Goal: Information Seeking & Learning: Learn about a topic

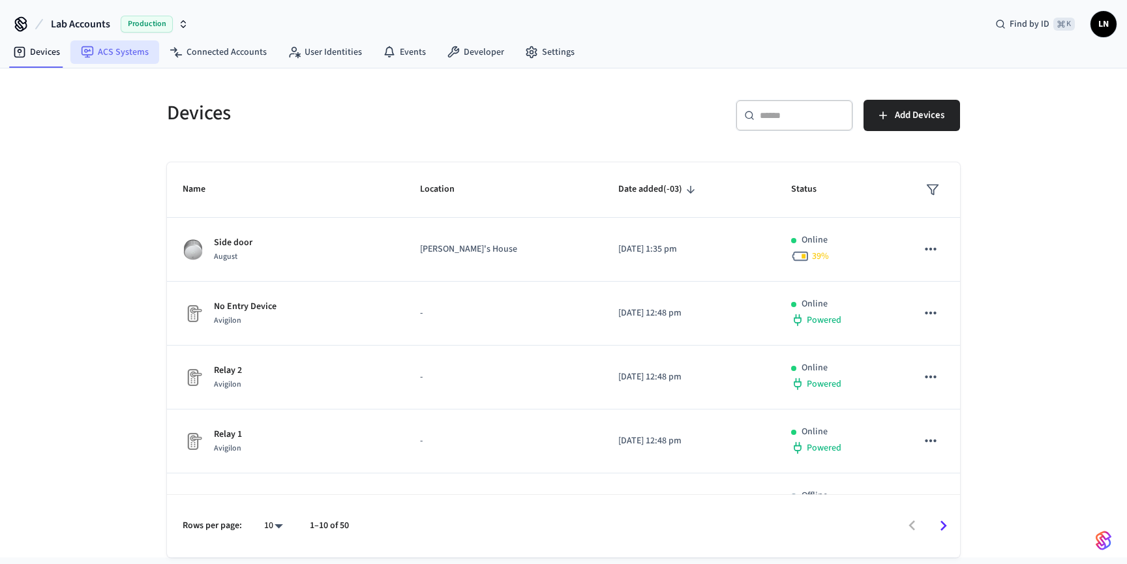
click at [137, 52] on link "ACS Systems" at bounding box center [114, 51] width 89 height 23
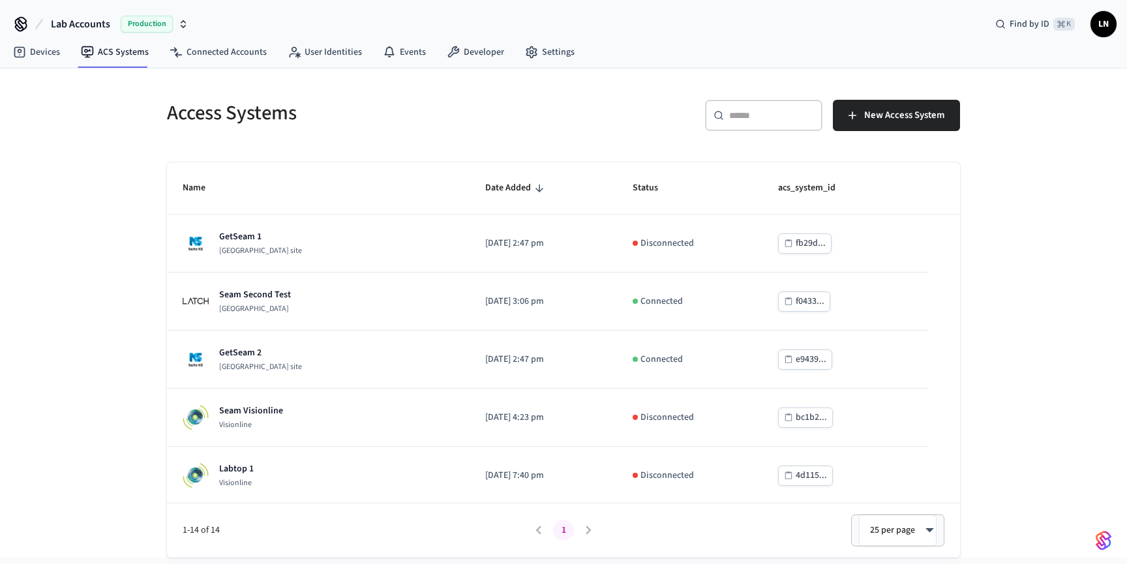
click at [750, 119] on input "text" at bounding box center [771, 115] width 85 height 13
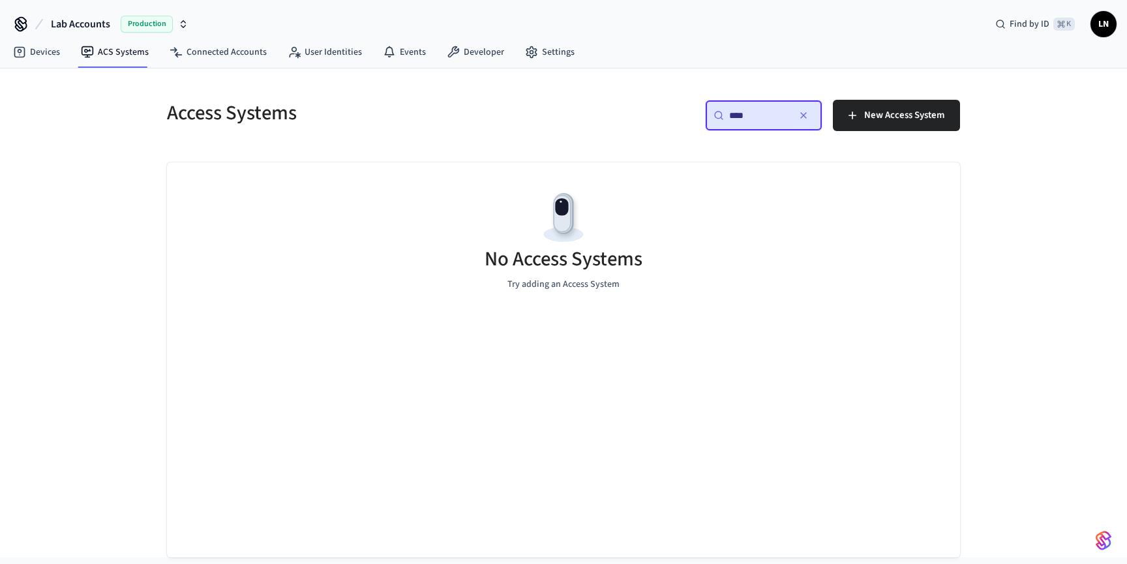
type input "*****"
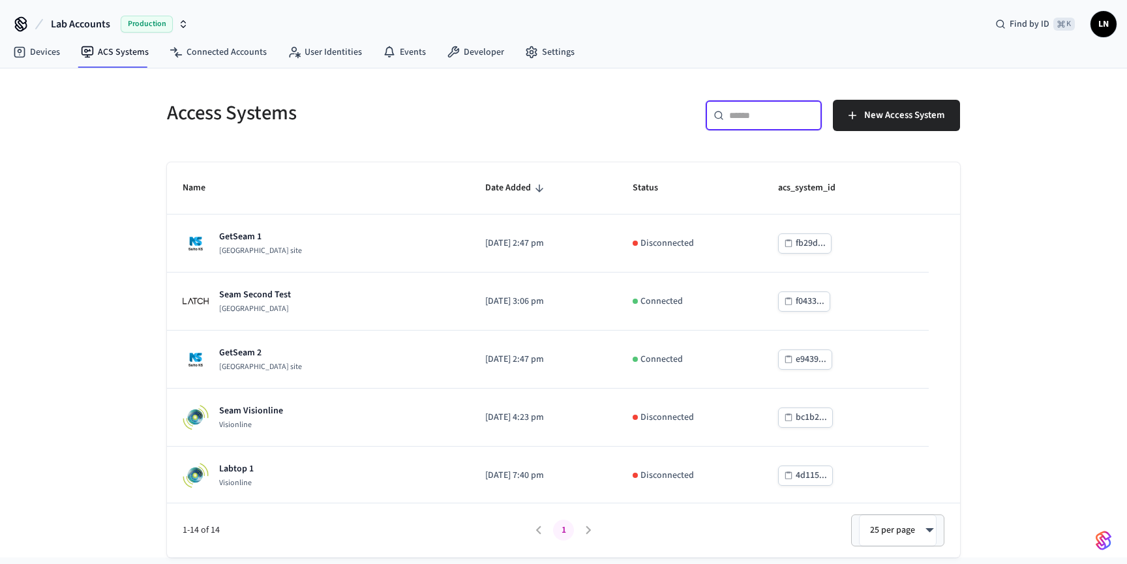
type input "*"
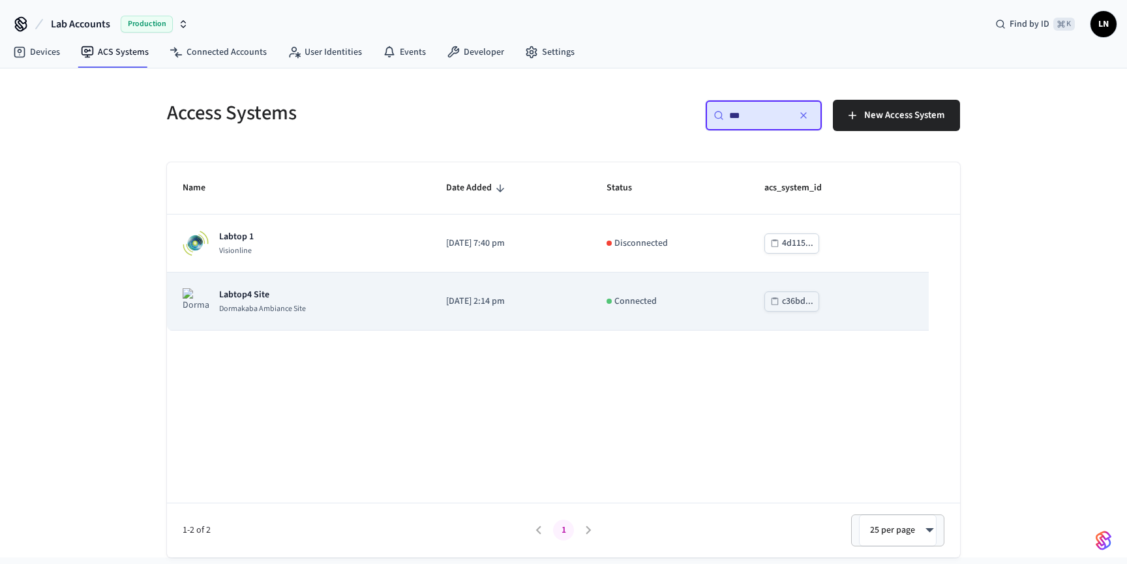
type input "***"
click at [415, 312] on td "Labtop4 Site [GEOGRAPHIC_DATA]" at bounding box center [299, 302] width 264 height 58
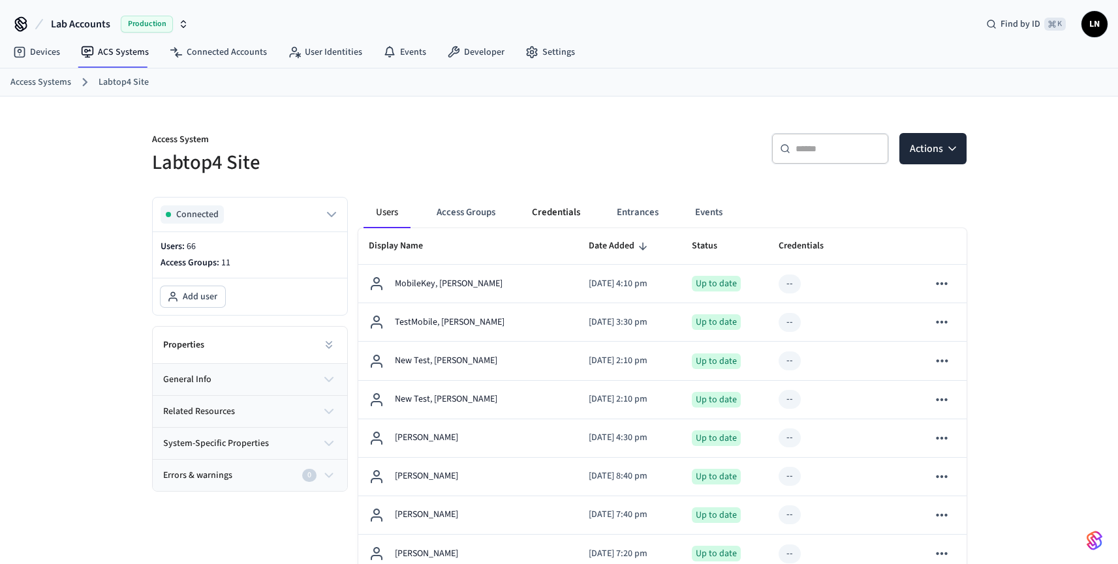
click at [543, 215] on button "Credentials" at bounding box center [555, 212] width 69 height 31
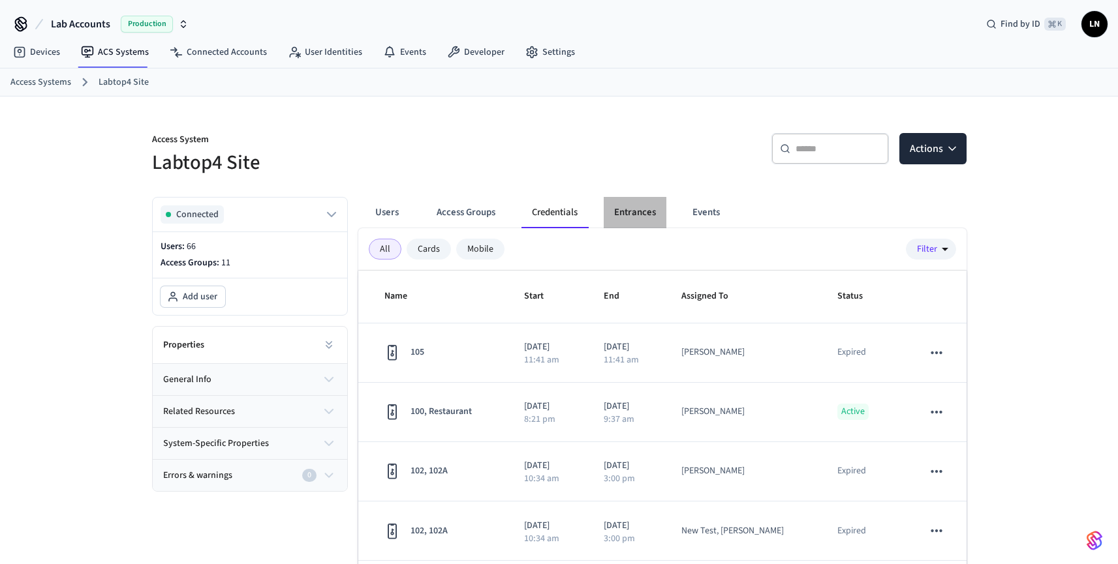
click at [626, 218] on button "Entrances" at bounding box center [634, 212] width 63 height 31
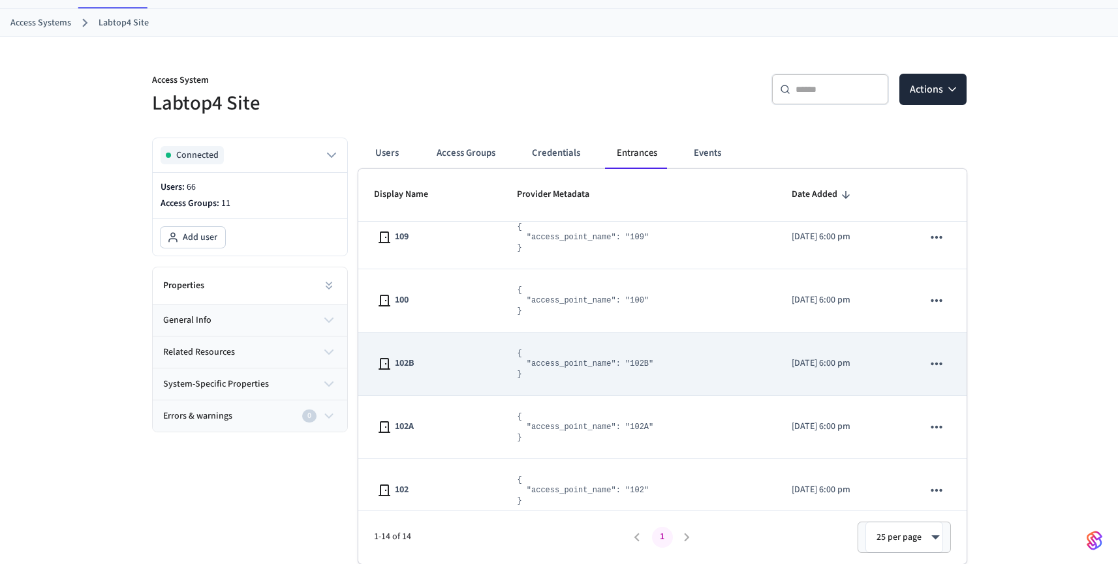
scroll to position [598, 0]
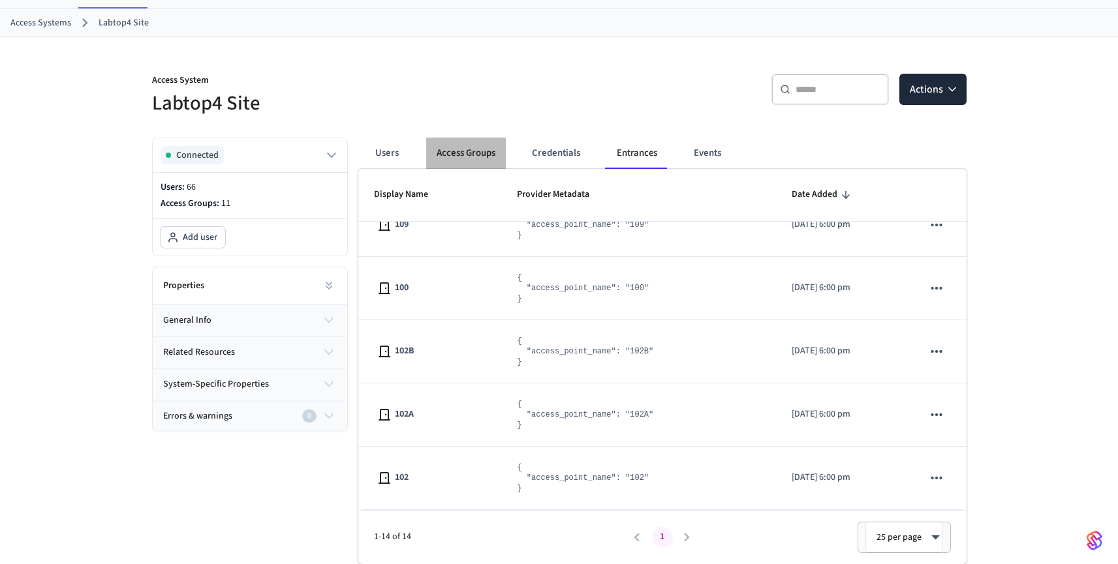
click at [455, 151] on button "Access Groups" at bounding box center [466, 153] width 80 height 31
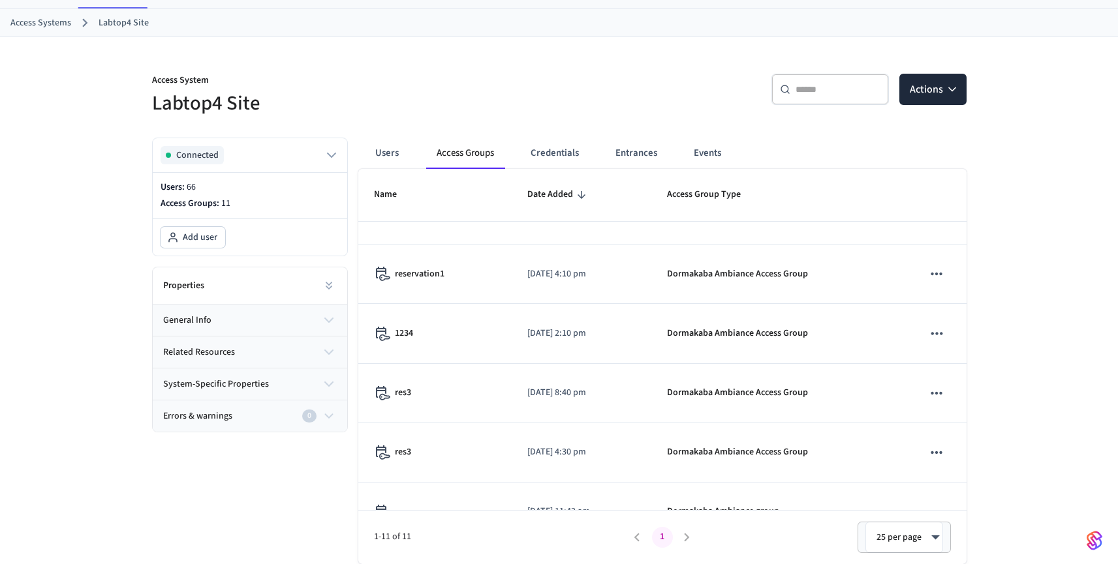
scroll to position [314, 0]
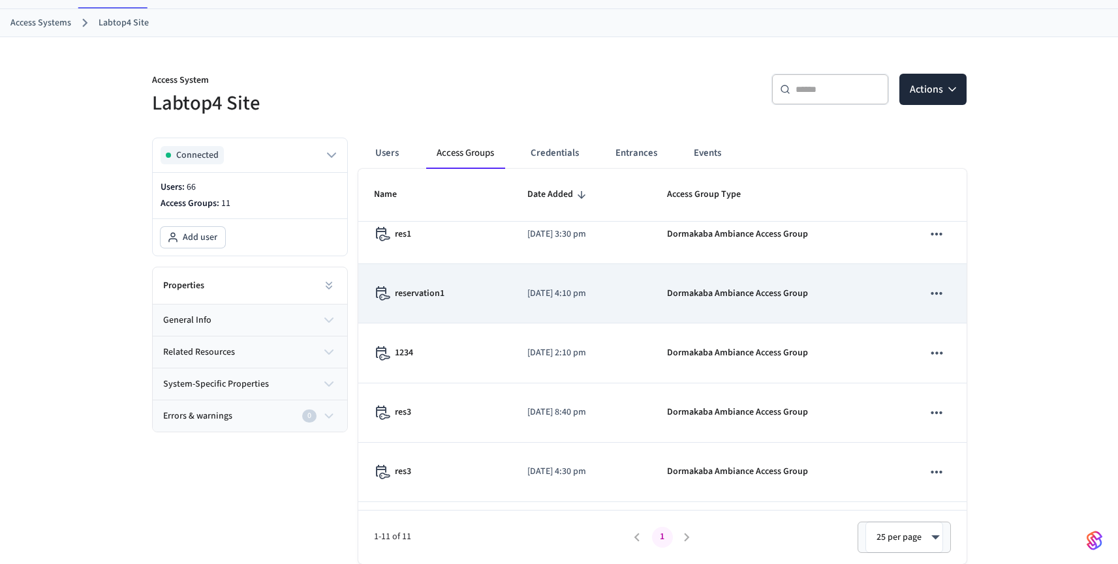
click at [573, 292] on p "[DATE] 4:10 pm" at bounding box center [581, 294] width 108 height 14
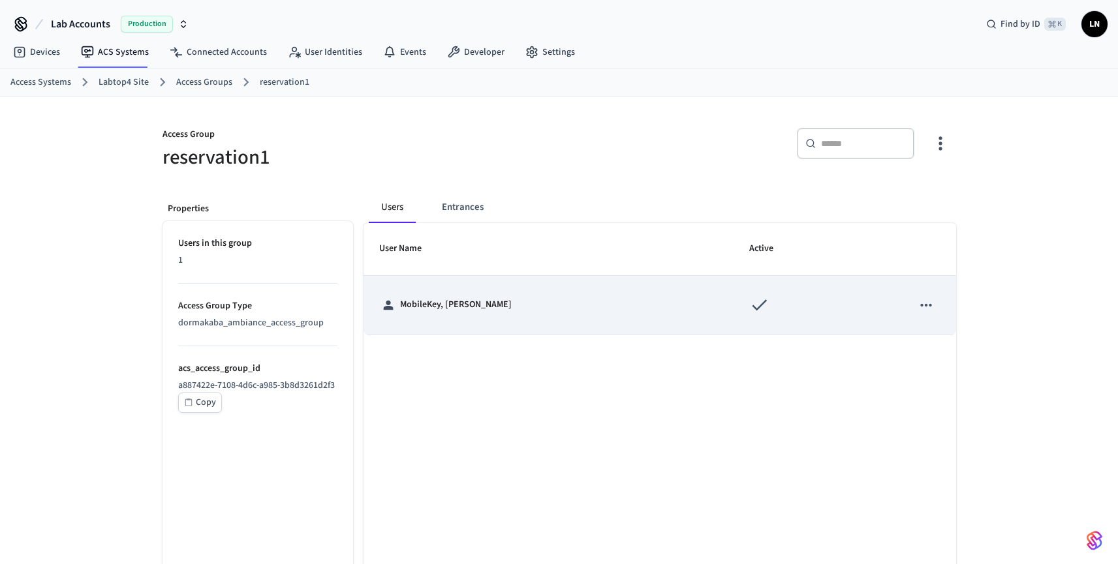
click at [457, 300] on p "MobileKey, [PERSON_NAME]" at bounding box center [456, 305] width 112 height 14
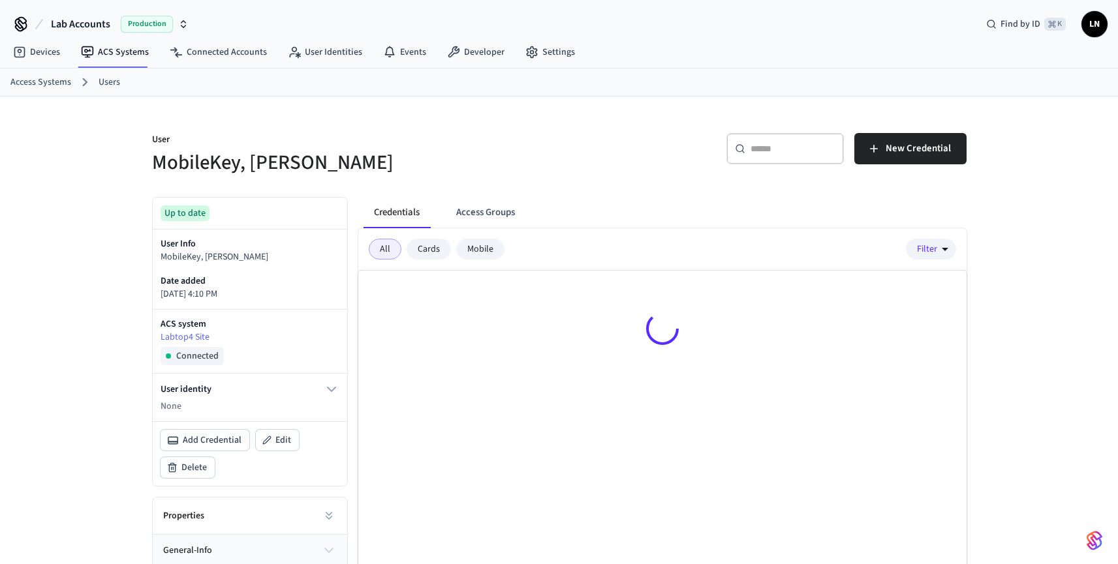
click at [457, 204] on button "Access Groups" at bounding box center [486, 212] width 80 height 31
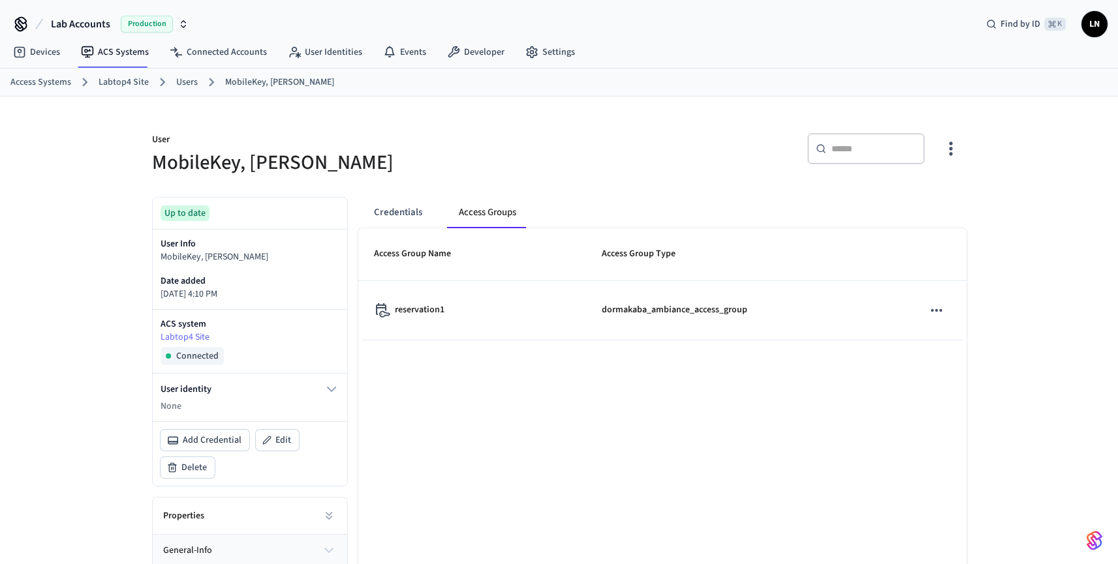
click at [395, 211] on button "Credentials" at bounding box center [397, 212] width 69 height 31
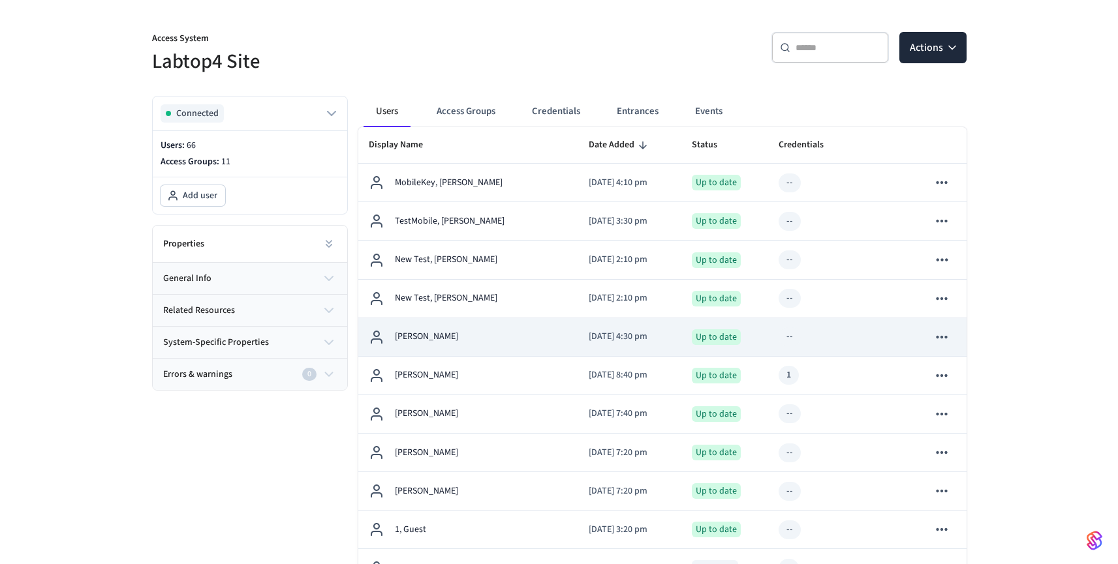
scroll to position [177, 0]
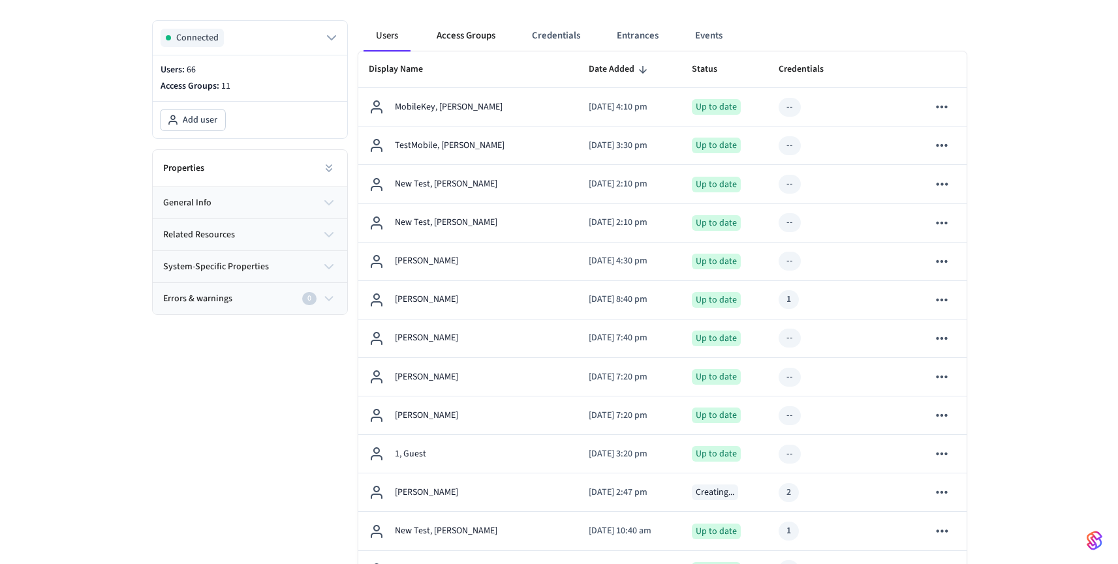
click at [440, 40] on button "Access Groups" at bounding box center [466, 35] width 80 height 31
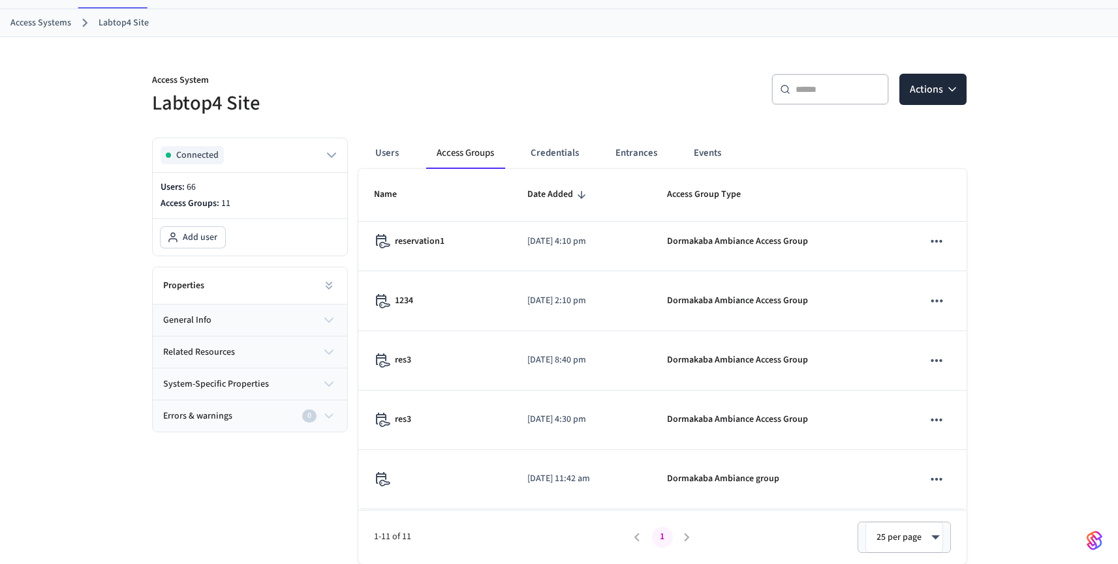
scroll to position [0, 0]
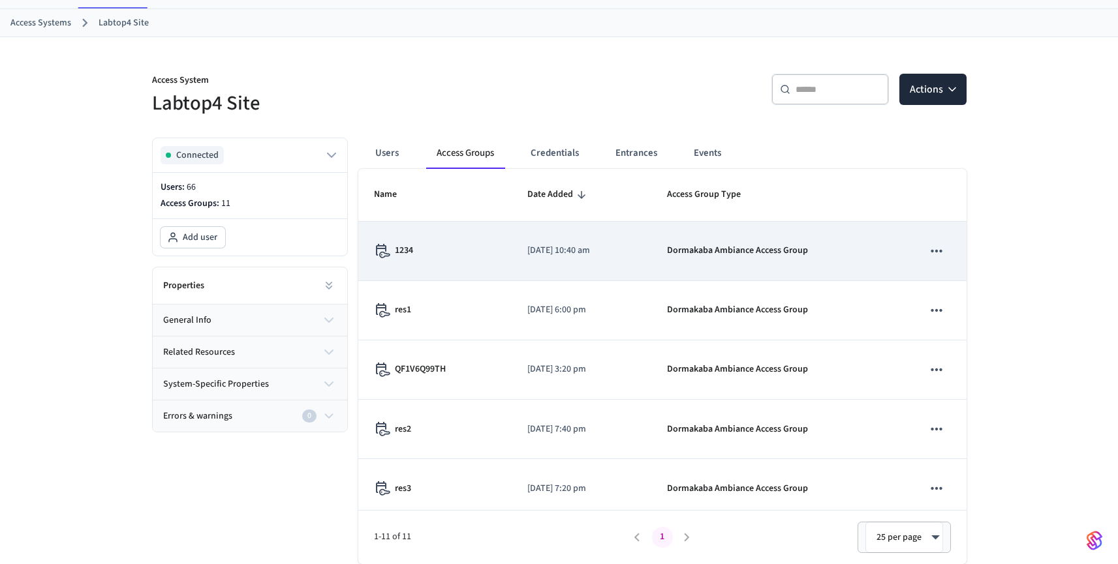
click at [480, 264] on td "1234" at bounding box center [434, 251] width 153 height 59
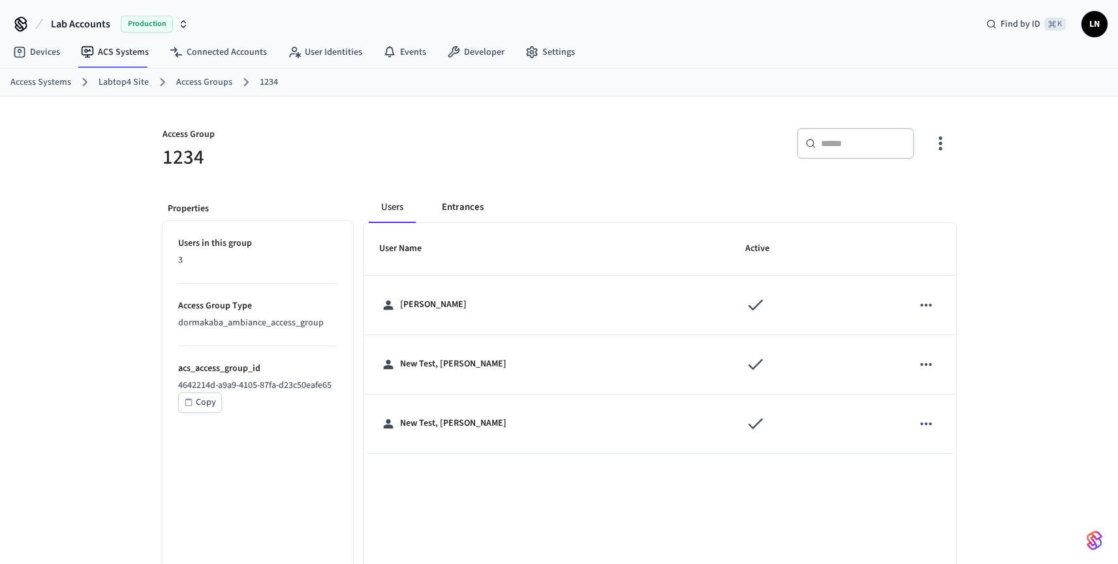
click at [479, 211] on button "Entrances" at bounding box center [462, 207] width 63 height 31
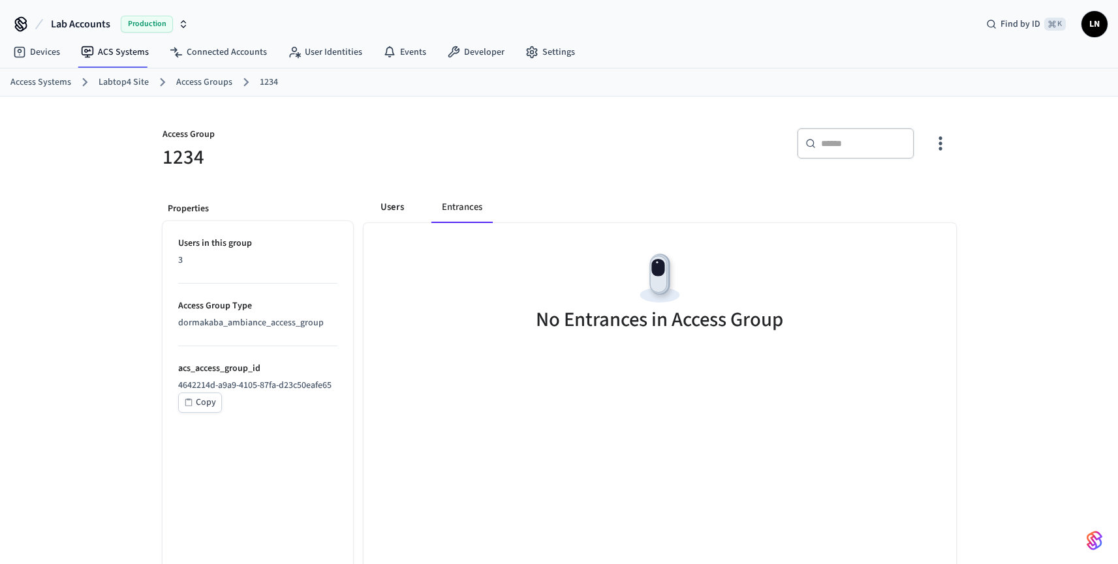
click at [397, 211] on button "Users" at bounding box center [392, 207] width 47 height 31
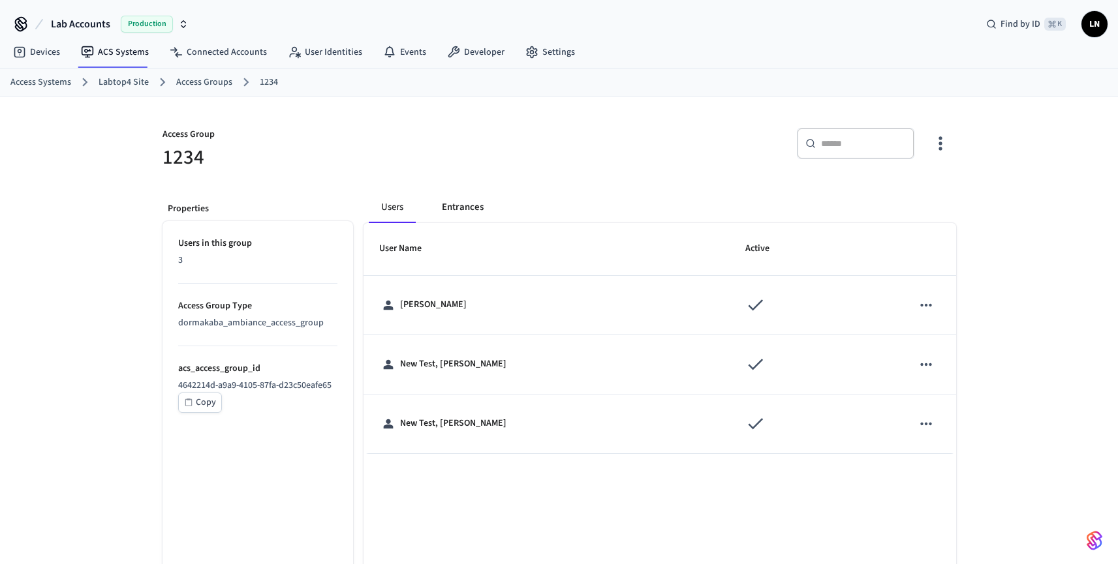
click at [453, 204] on button "Entrances" at bounding box center [462, 207] width 63 height 31
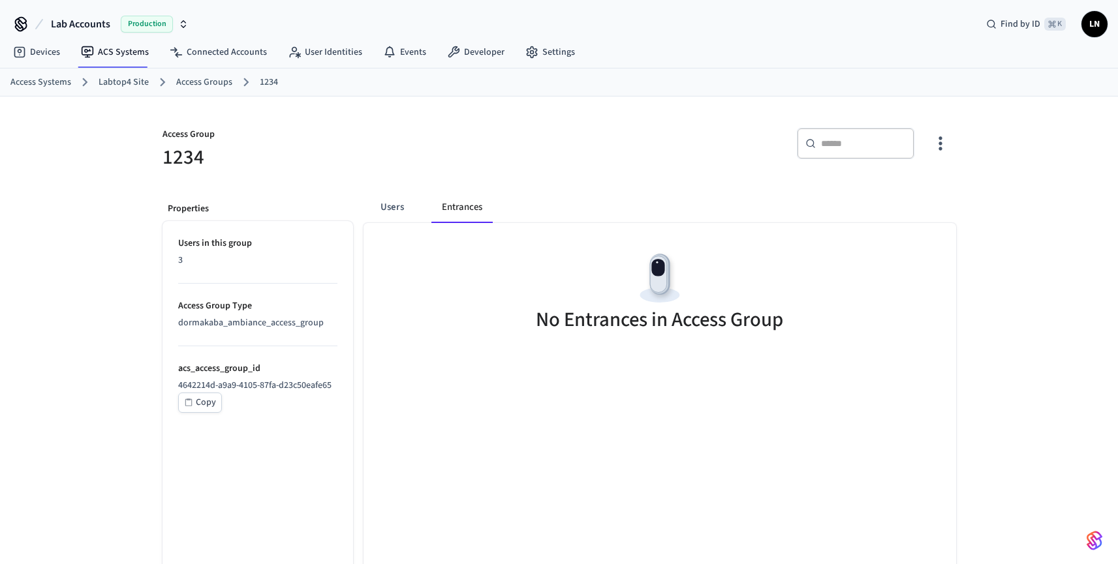
scroll to position [59, 0]
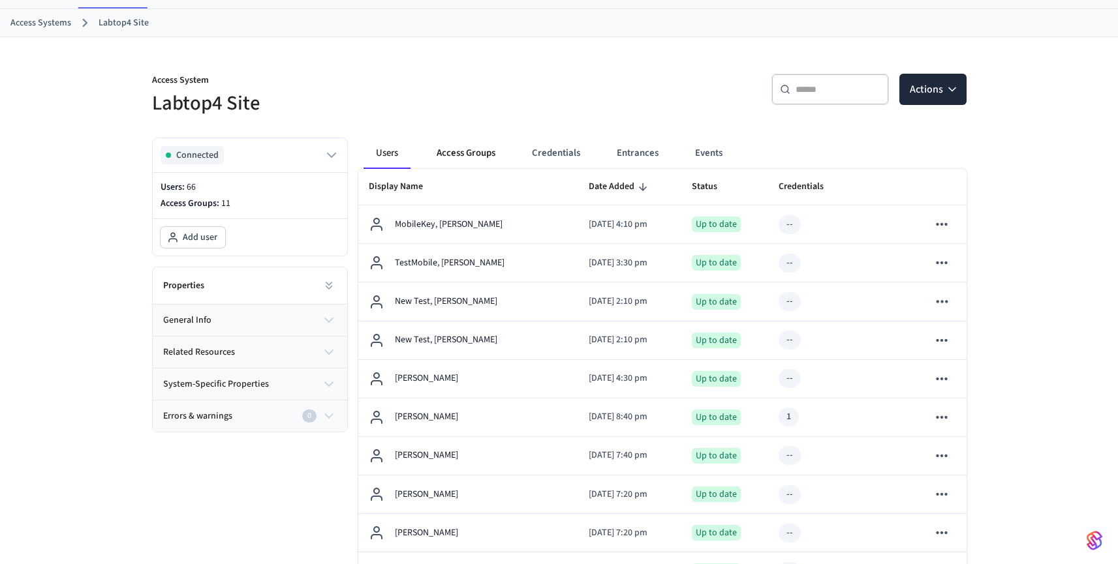
click at [466, 147] on button "Access Groups" at bounding box center [466, 153] width 80 height 31
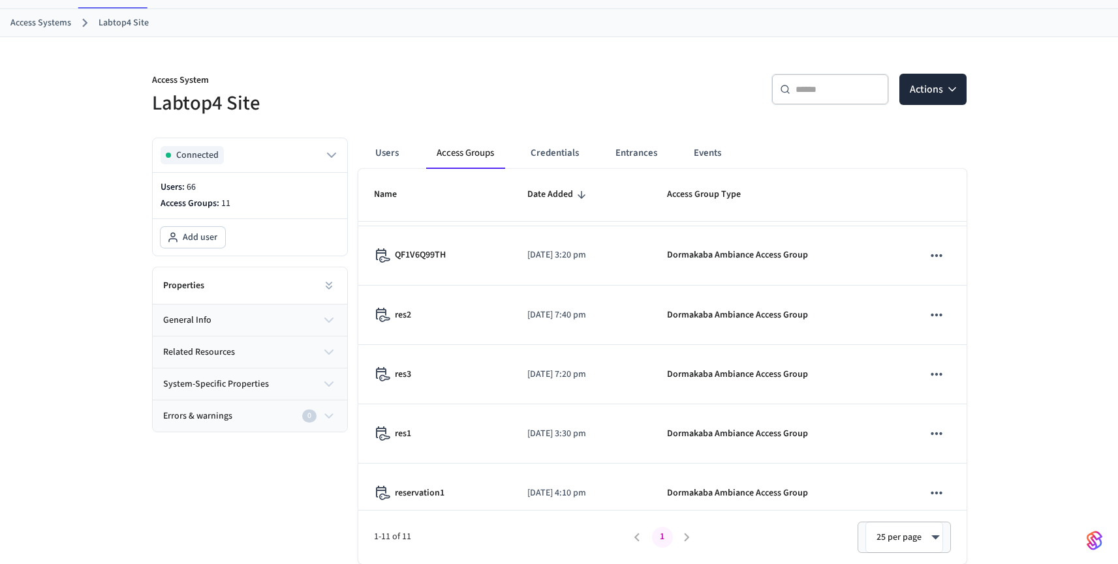
scroll to position [100, 0]
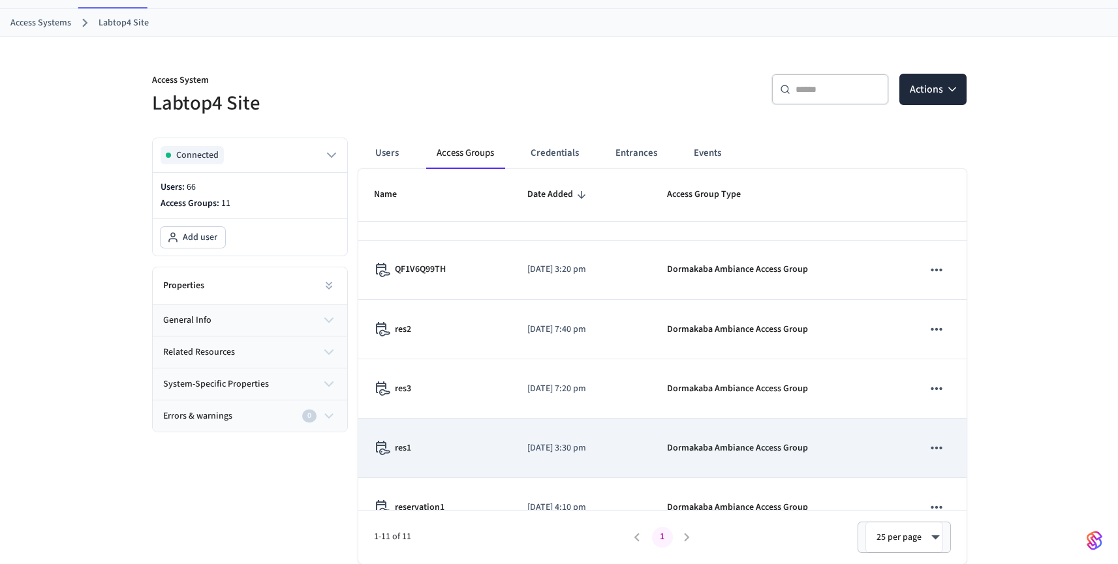
click at [469, 425] on td "res1" at bounding box center [434, 448] width 153 height 59
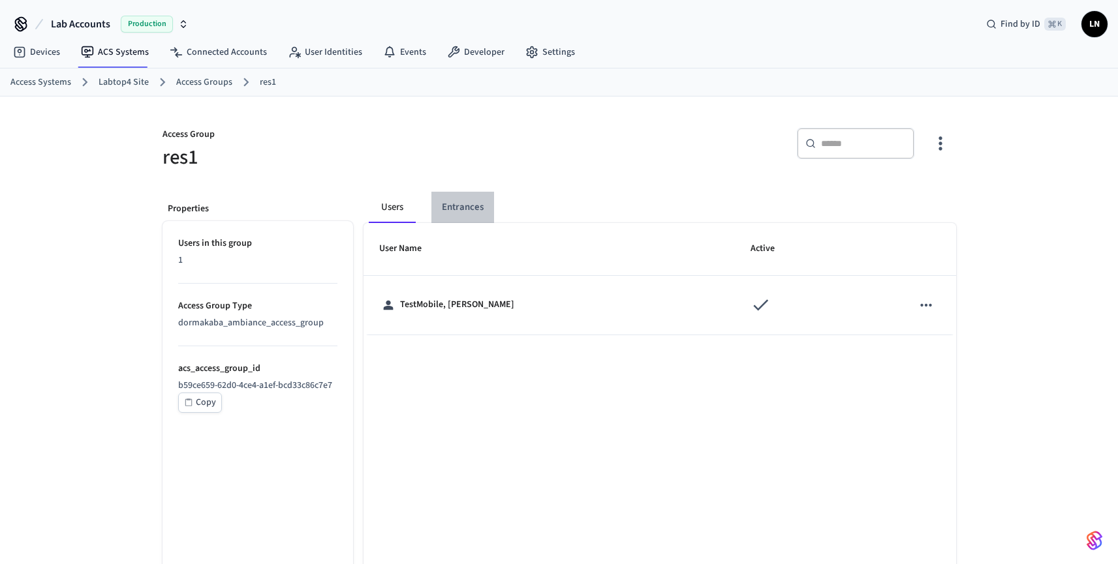
click at [477, 199] on button "Entrances" at bounding box center [462, 207] width 63 height 31
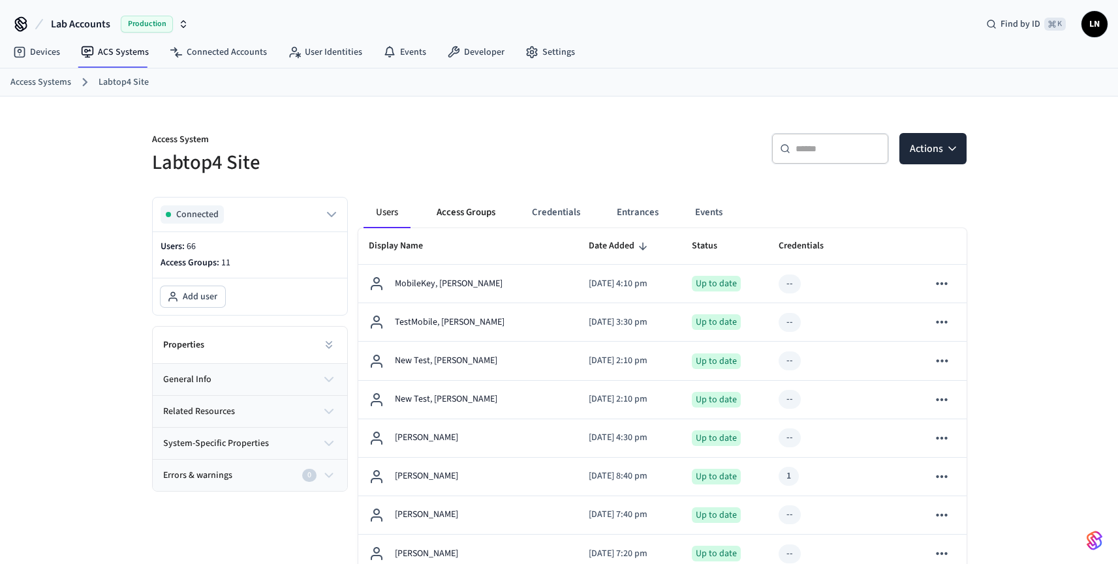
click at [466, 209] on button "Access Groups" at bounding box center [466, 212] width 80 height 31
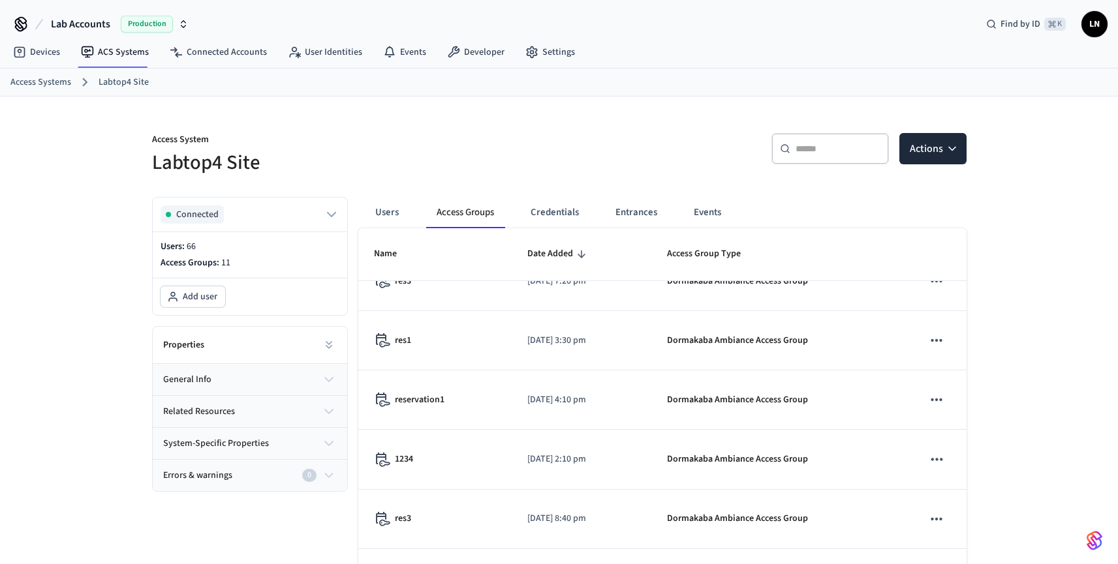
scroll to position [277, 0]
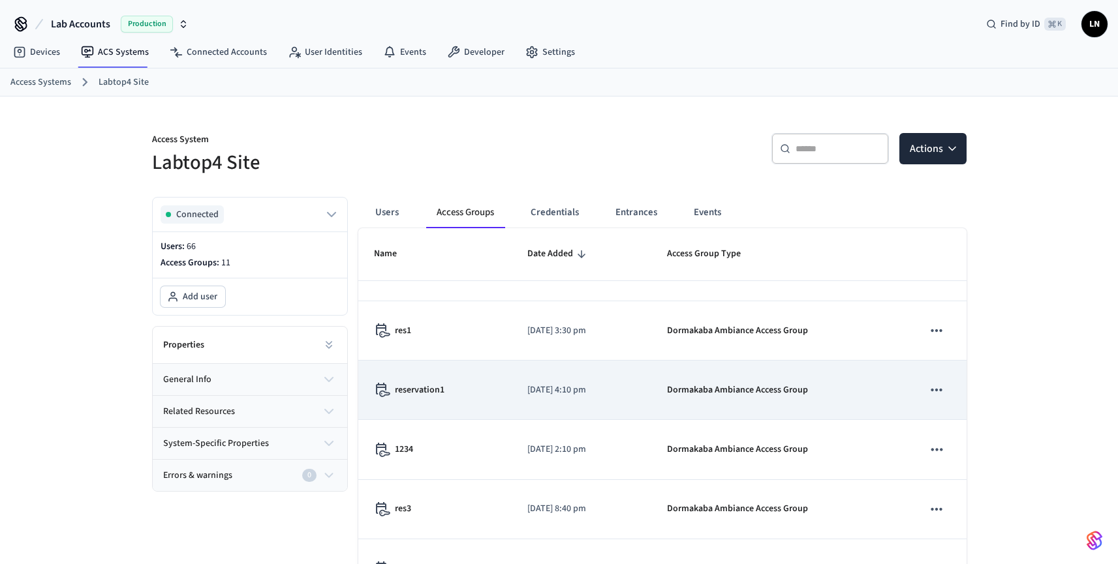
click at [485, 412] on td "reservation1" at bounding box center [434, 390] width 153 height 59
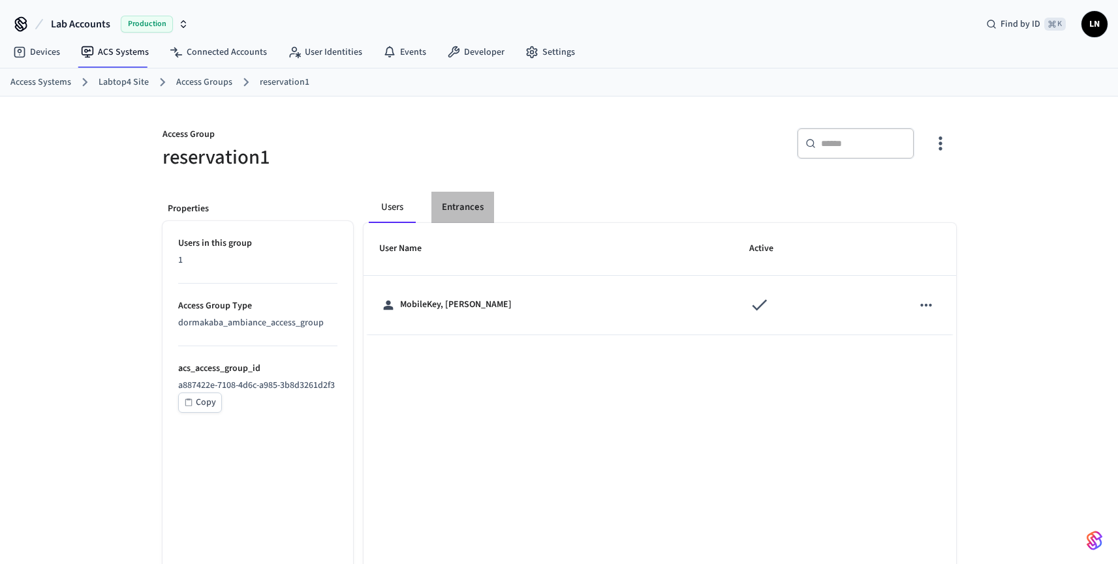
click at [466, 215] on button "Entrances" at bounding box center [462, 207] width 63 height 31
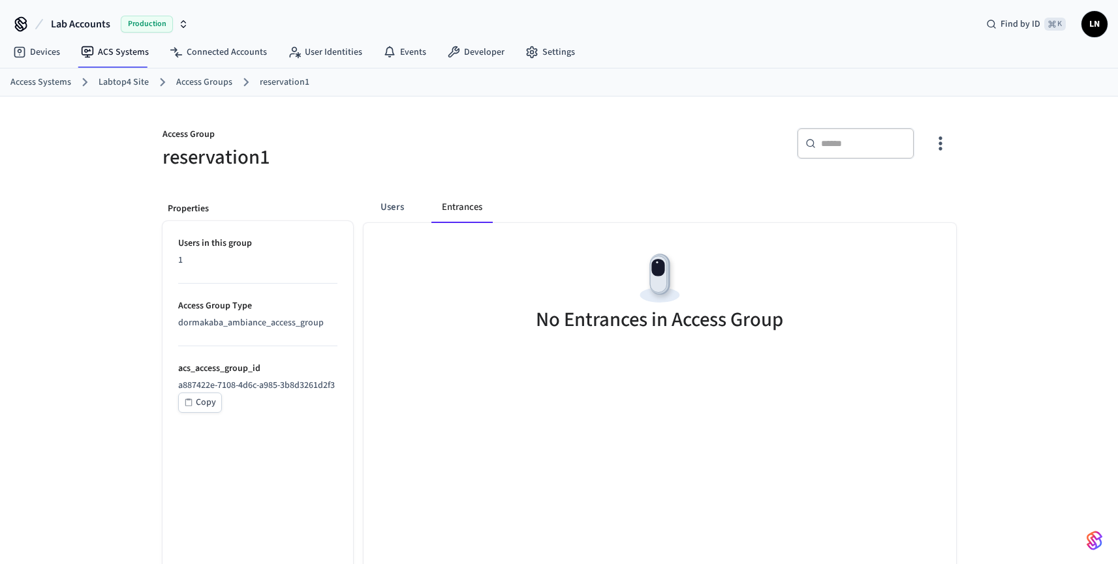
click at [1097, 536] on img "button" at bounding box center [1094, 540] width 16 height 21
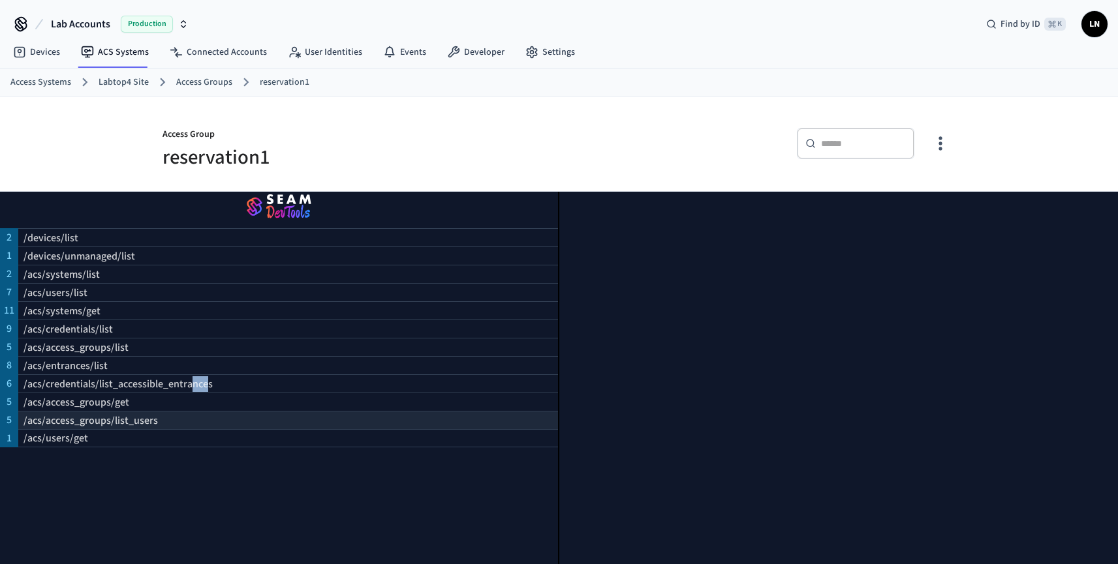
drag, startPoint x: 204, startPoint y: 369, endPoint x: 66, endPoint y: 406, distance: 142.4
click at [157, 380] on p "/acs/credentials/list_accessible_entrances" at bounding box center [117, 384] width 189 height 16
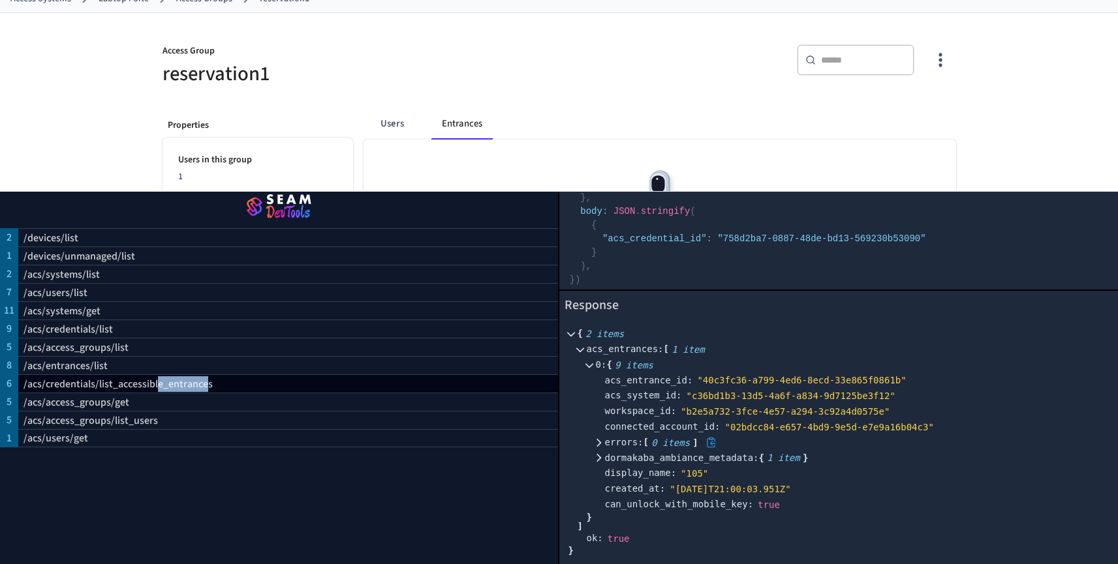
scroll to position [121, 0]
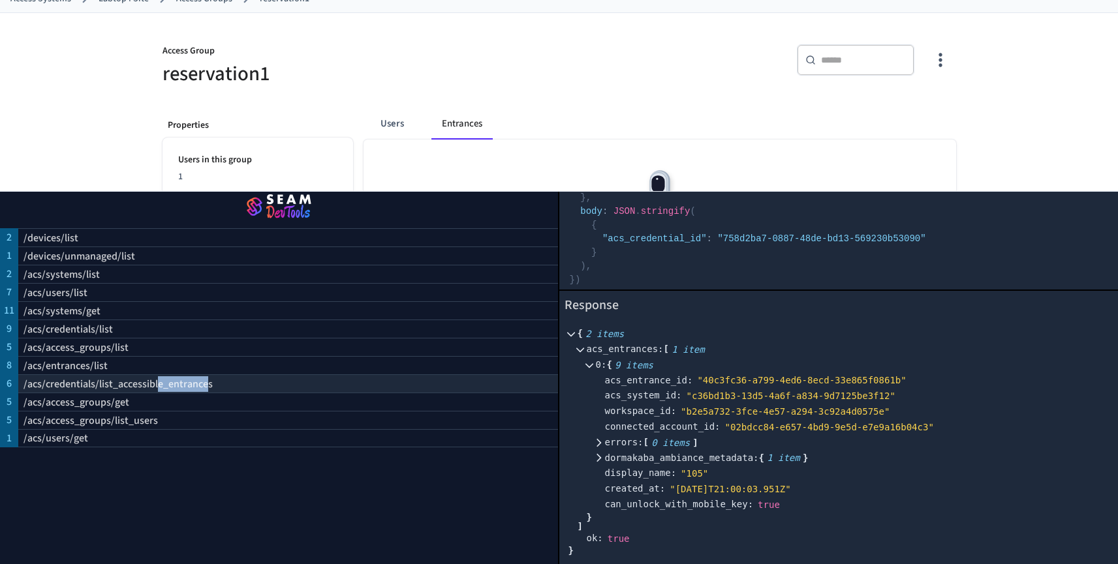
click at [198, 378] on p "/acs/credentials/list_accessible_entrances" at bounding box center [117, 384] width 189 height 16
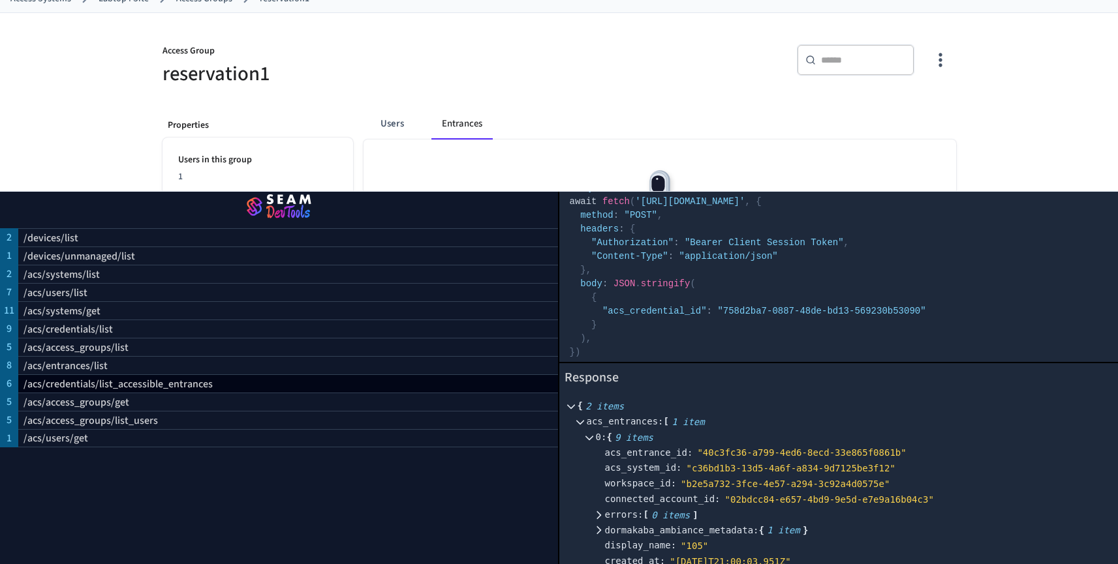
scroll to position [42, 0]
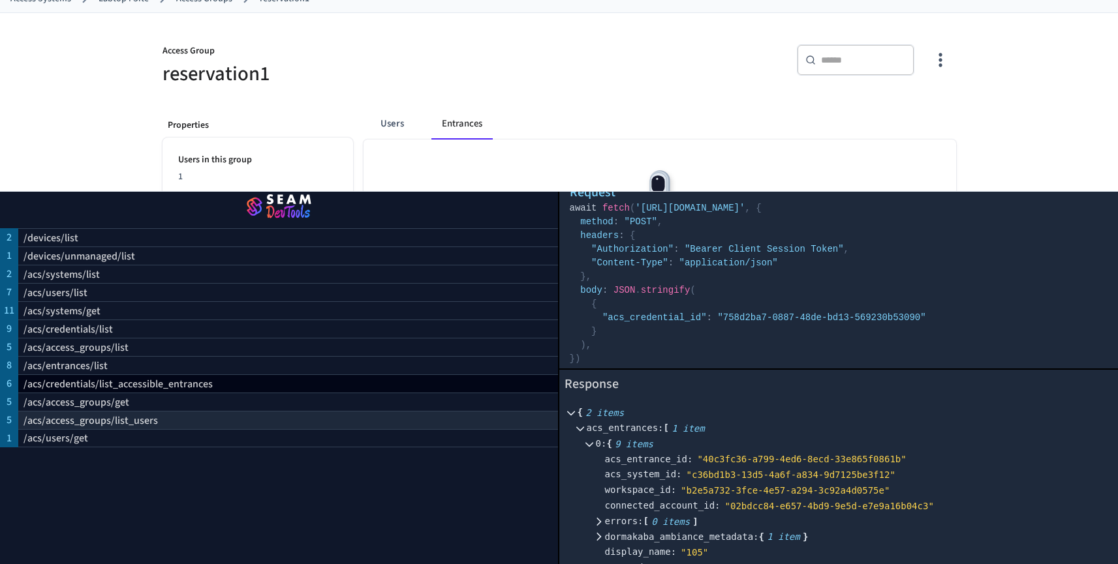
click at [256, 411] on div "/acs/access_groups/list_users" at bounding box center [288, 420] width 540 height 18
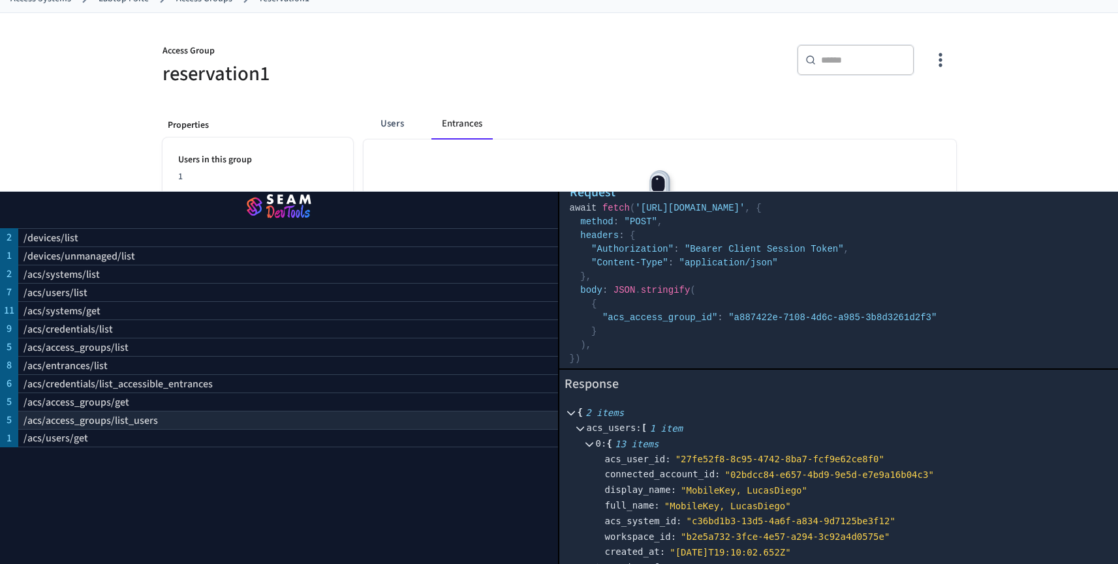
scroll to position [0, 0]
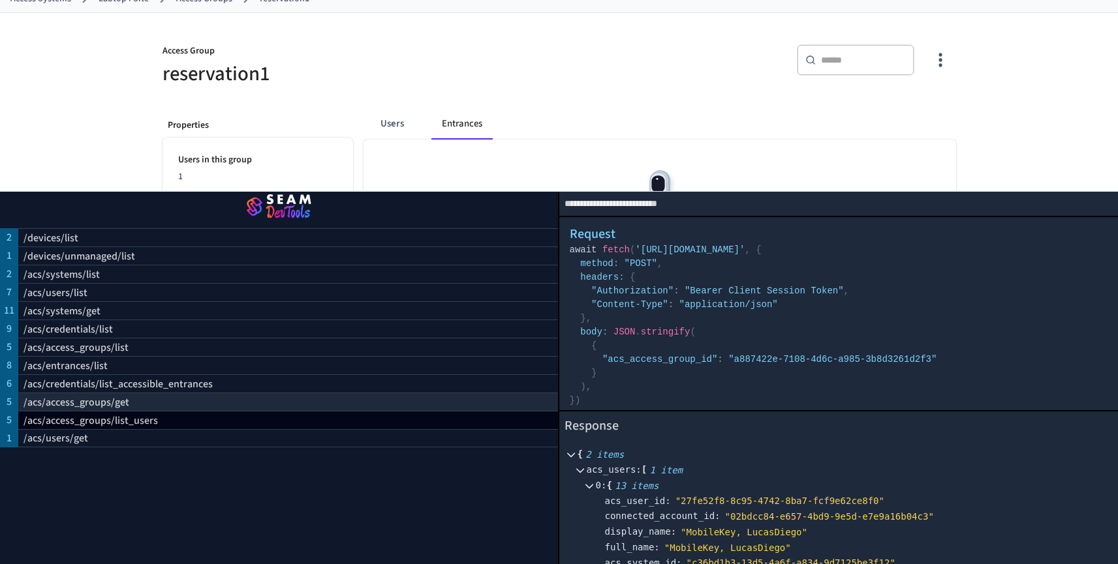
click at [252, 393] on div "/acs/access_groups/get" at bounding box center [288, 402] width 540 height 18
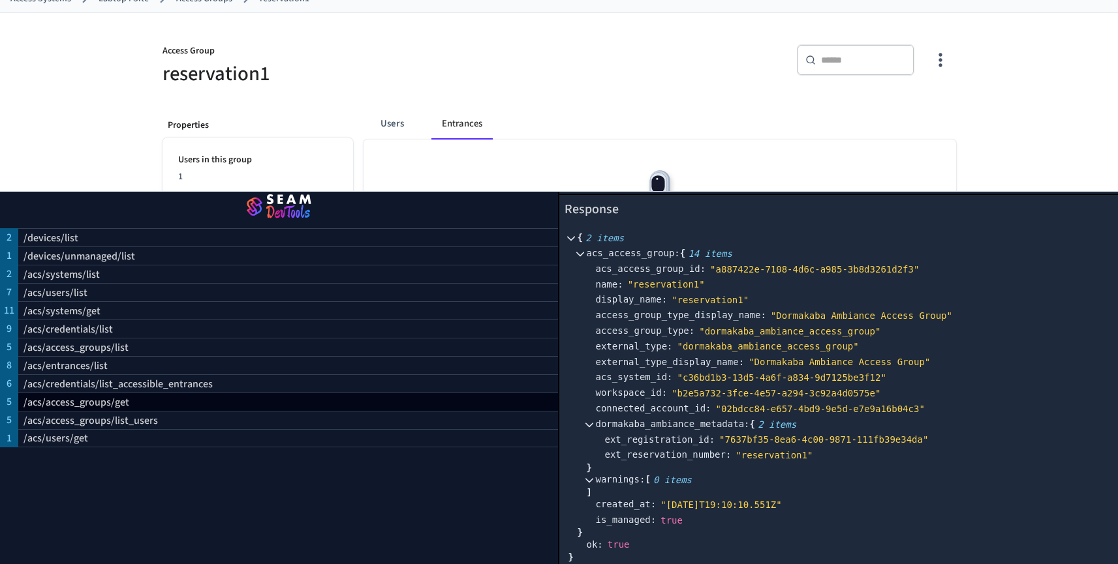
scroll to position [223, 0]
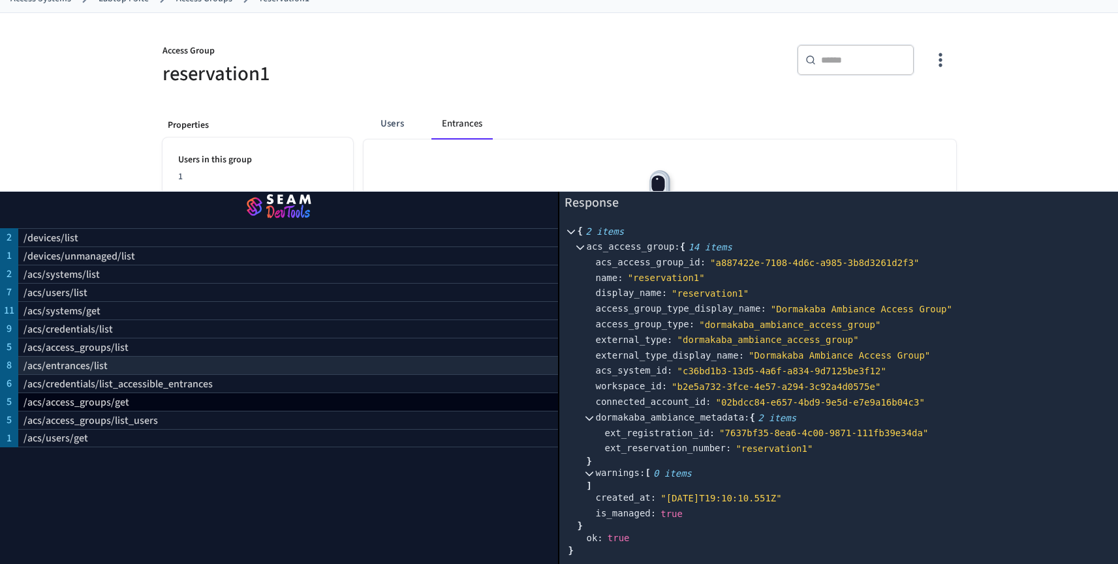
click at [91, 358] on p "/acs/entrances/list" at bounding box center [65, 366] width 84 height 16
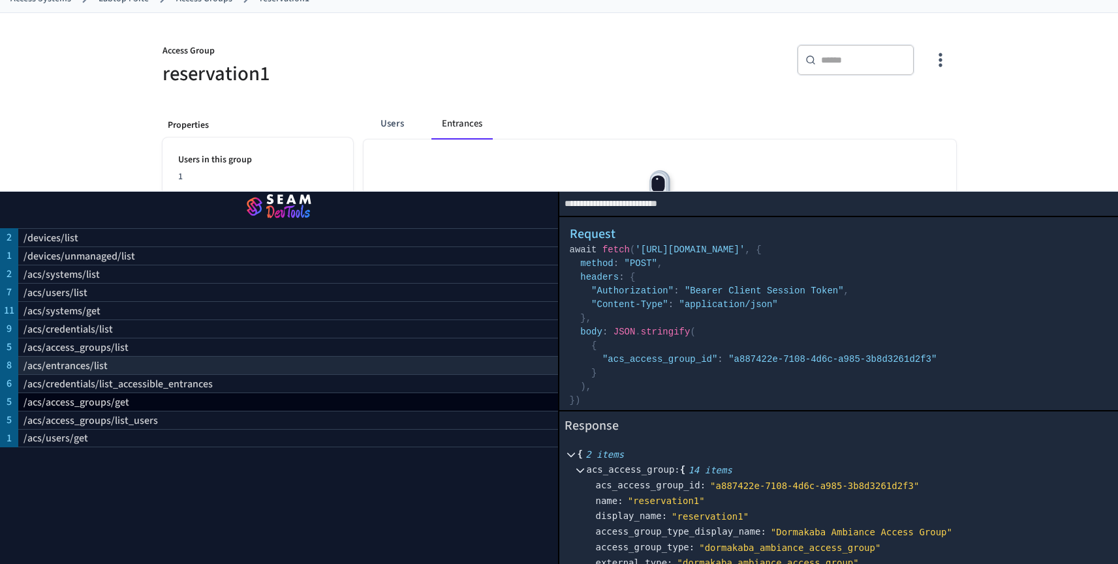
select select "**********"
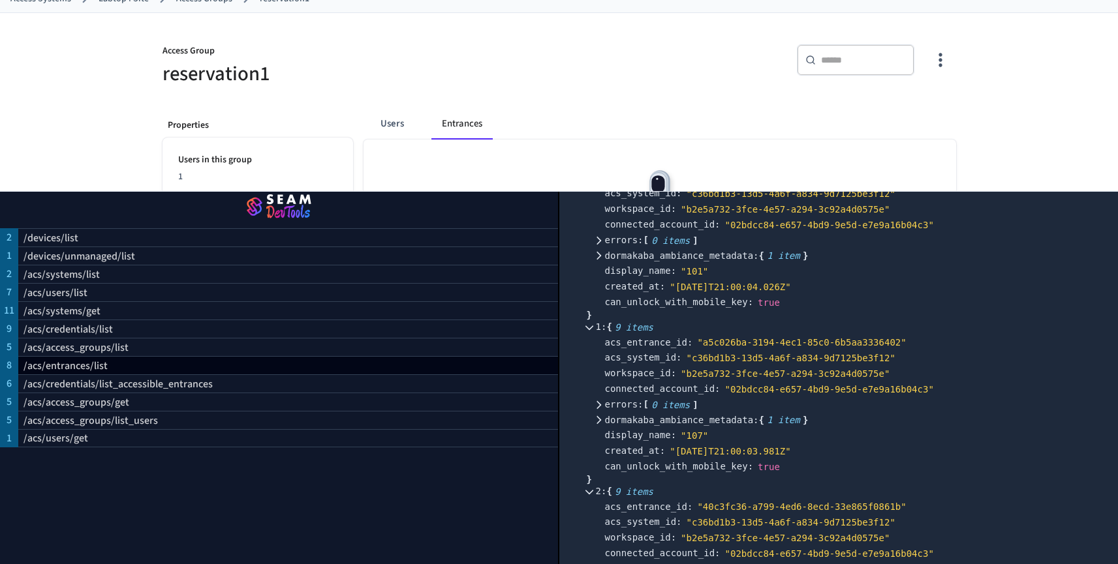
scroll to position [352, 0]
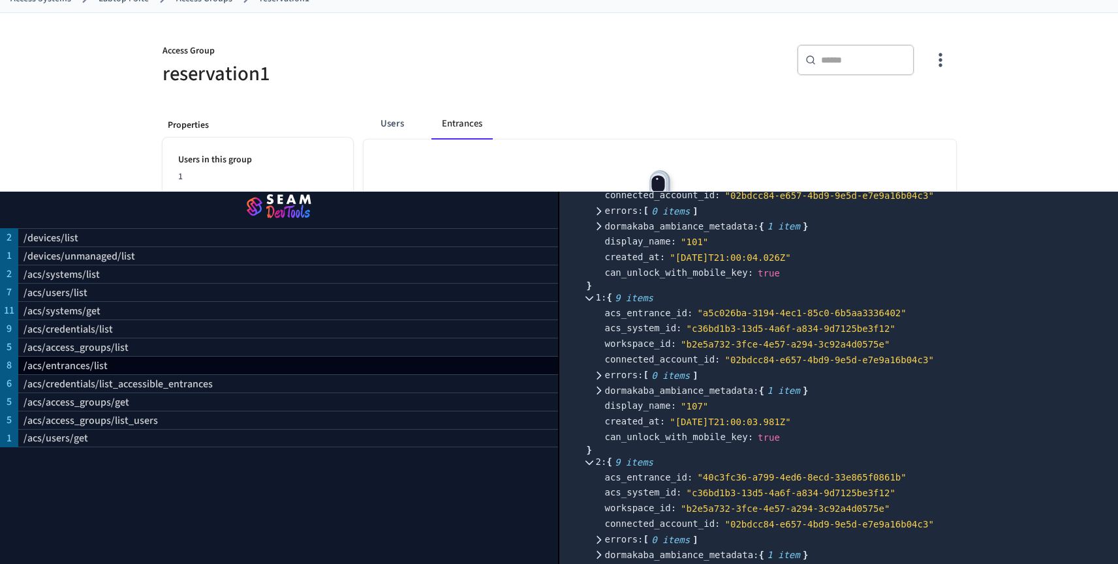
click at [289, 191] on img "button" at bounding box center [279, 207] width 526 height 37
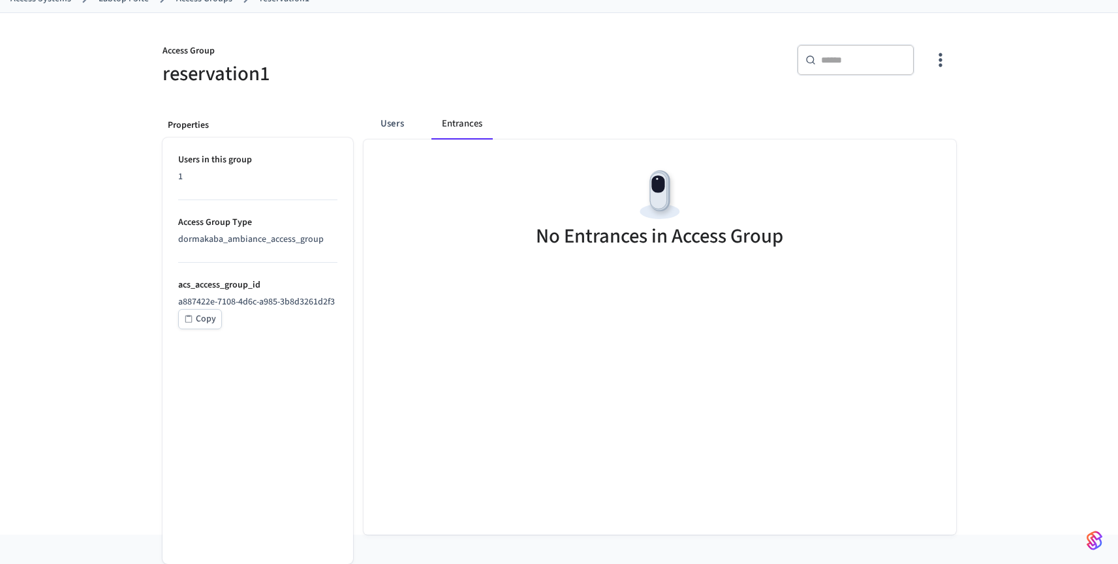
scroll to position [0, 0]
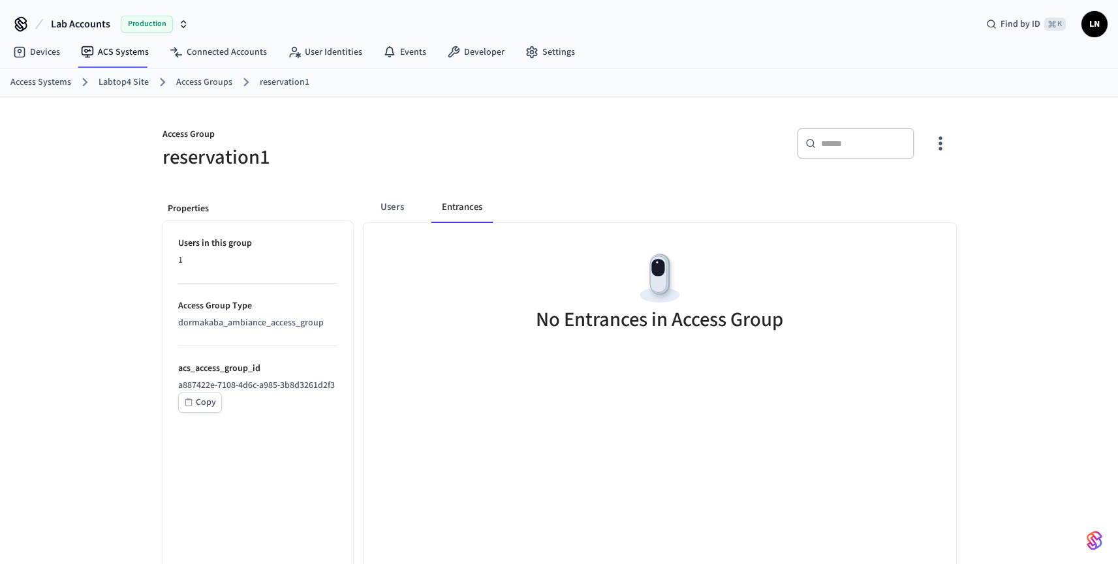
click at [134, 81] on link "Labtop4 Site" at bounding box center [124, 83] width 50 height 14
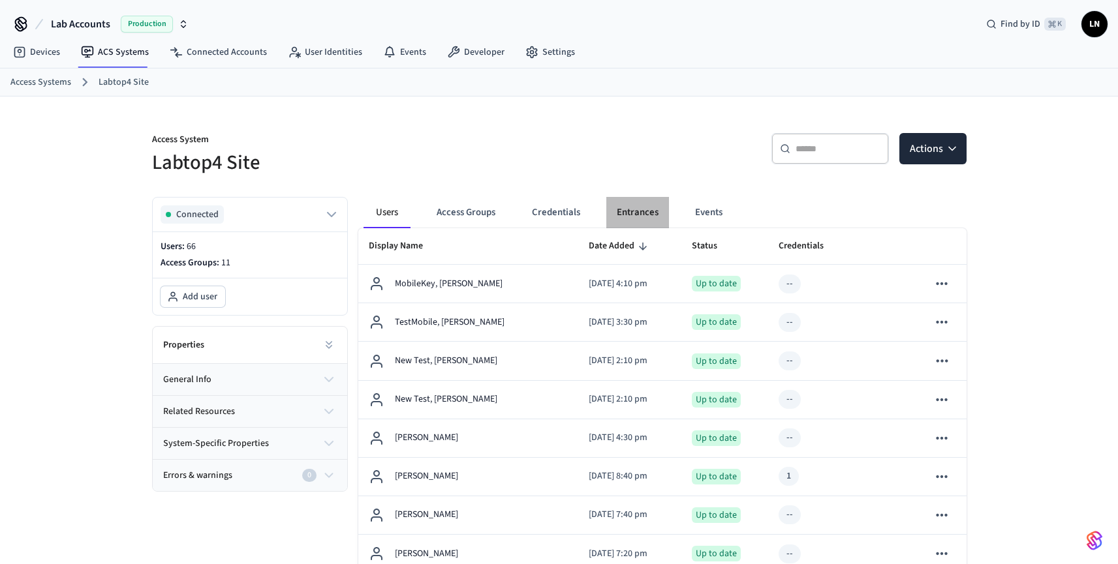
click at [626, 204] on button "Entrances" at bounding box center [637, 212] width 63 height 31
